Goal: Task Accomplishment & Management: Manage account settings

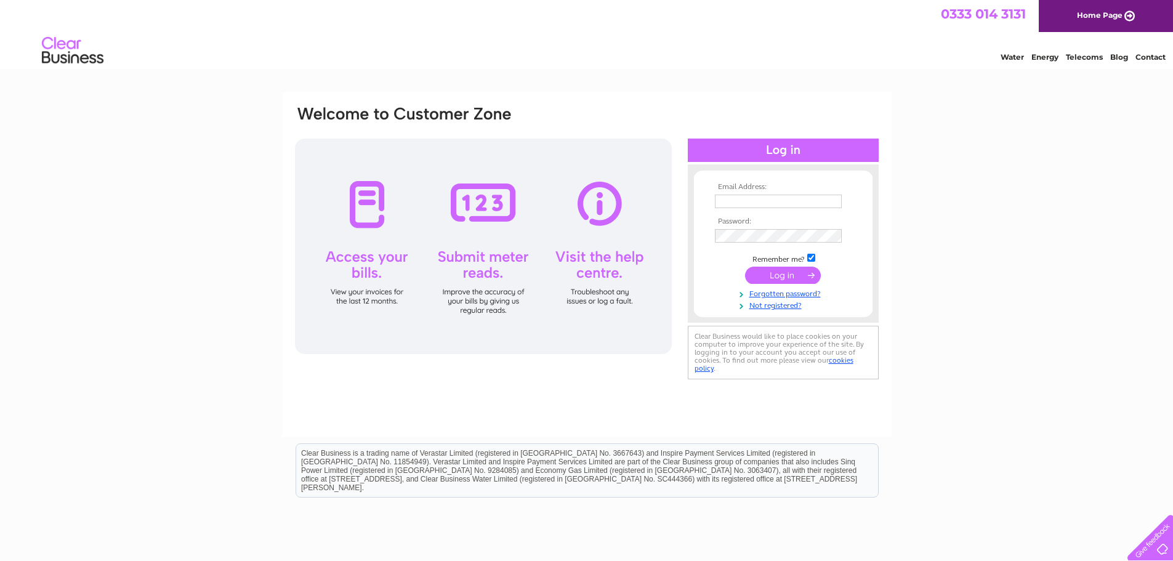
type input "jane@ramh.org"
click at [777, 269] on input "submit" at bounding box center [783, 275] width 76 height 17
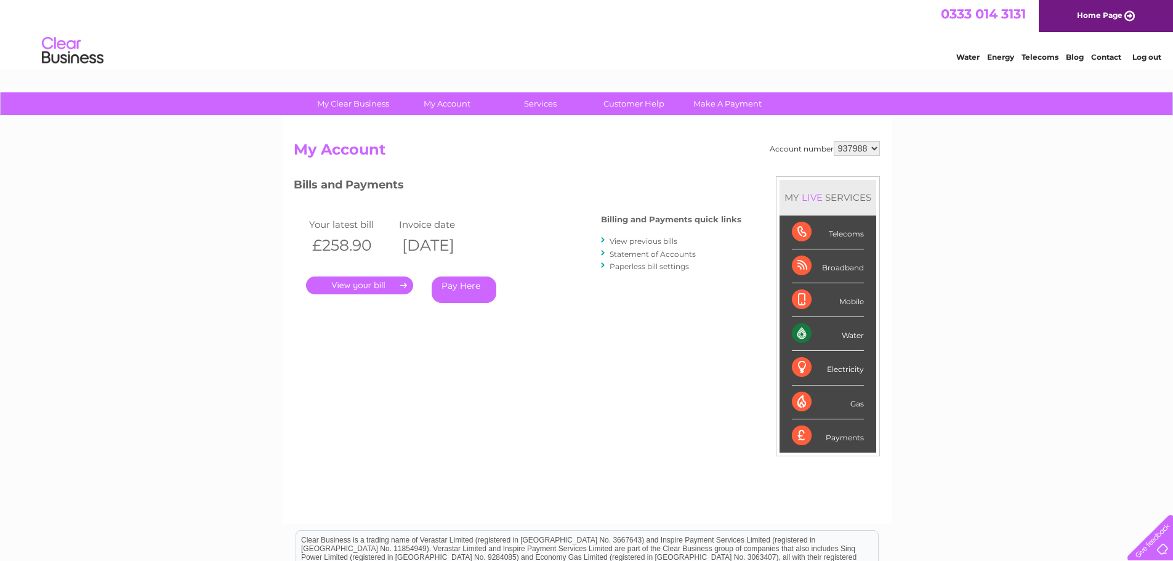
click at [366, 286] on link "." at bounding box center [359, 286] width 107 height 18
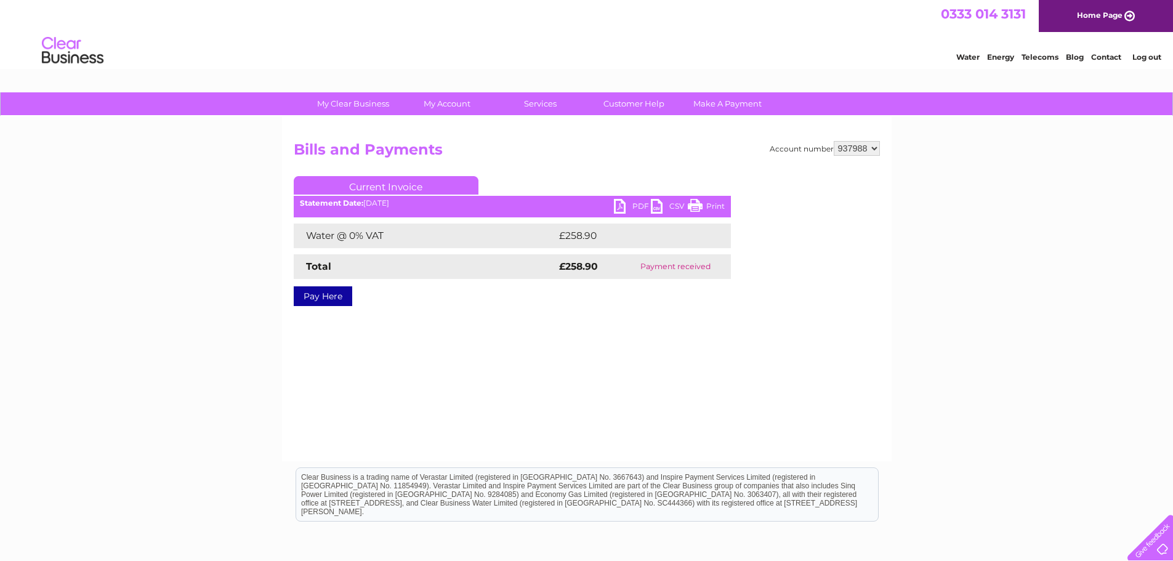
click at [633, 204] on link "PDF" at bounding box center [632, 208] width 37 height 18
